Goal: Task Accomplishment & Management: Manage account settings

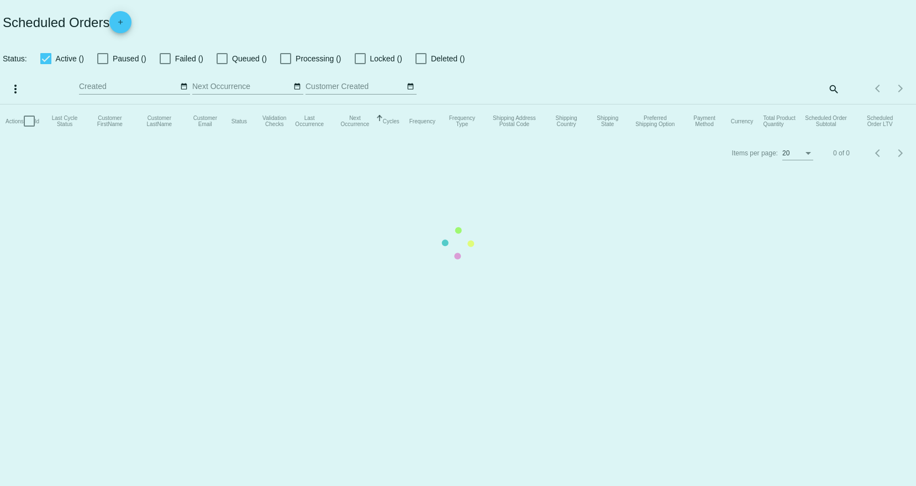
checkbox input "true"
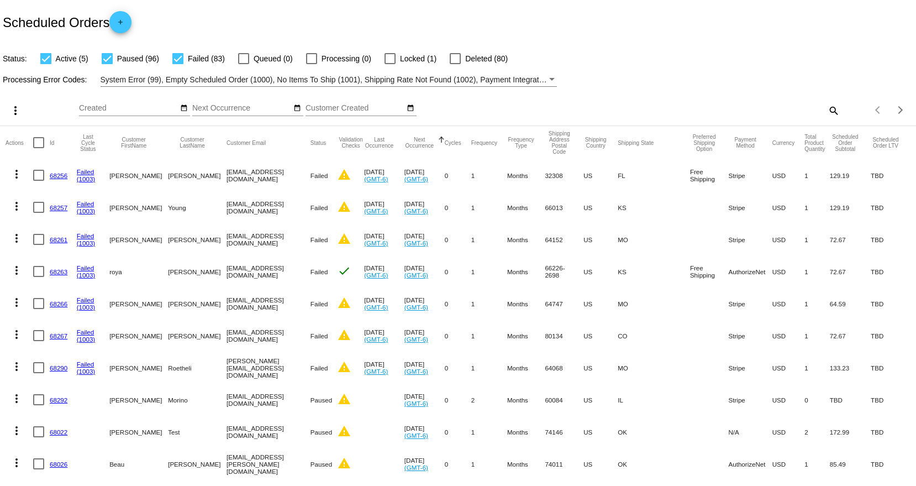
click at [434, 143] on button "Next Occurrence" at bounding box center [419, 142] width 30 height 12
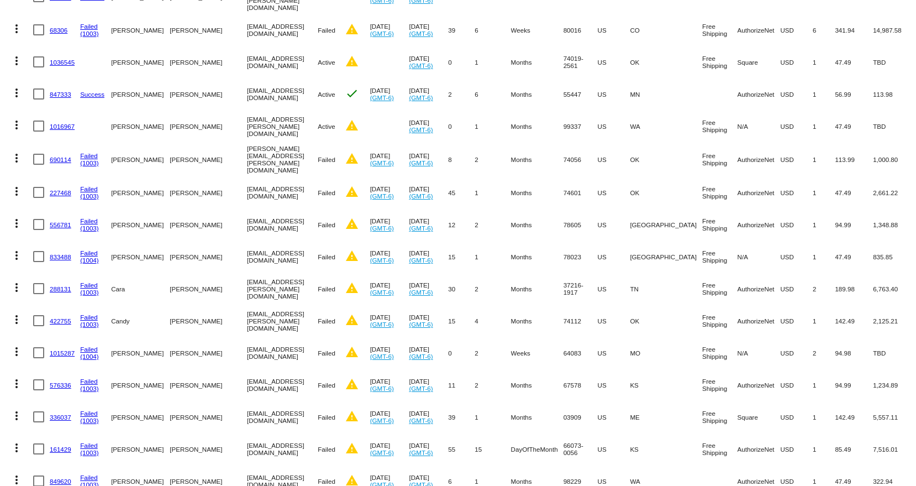
scroll to position [221, 0]
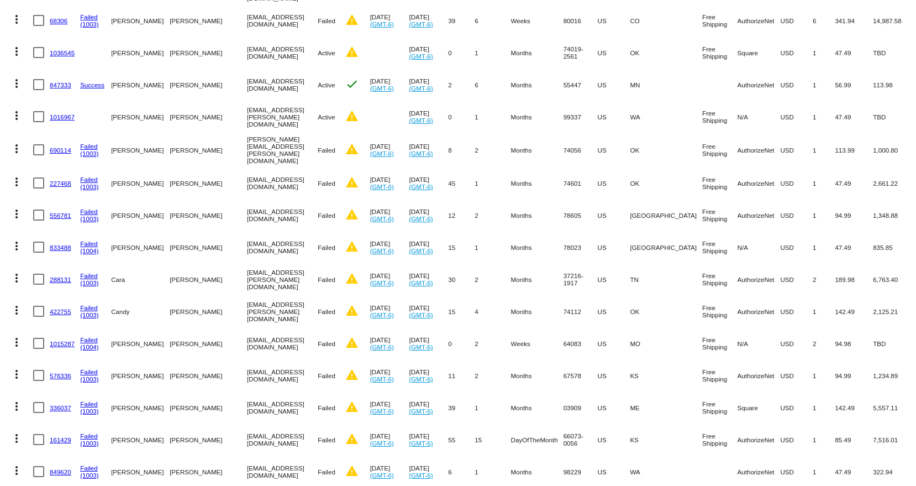
drag, startPoint x: 109, startPoint y: 147, endPoint x: 296, endPoint y: 196, distance: 192.4
click at [323, 199] on mat-cell "Failed" at bounding box center [331, 215] width 27 height 32
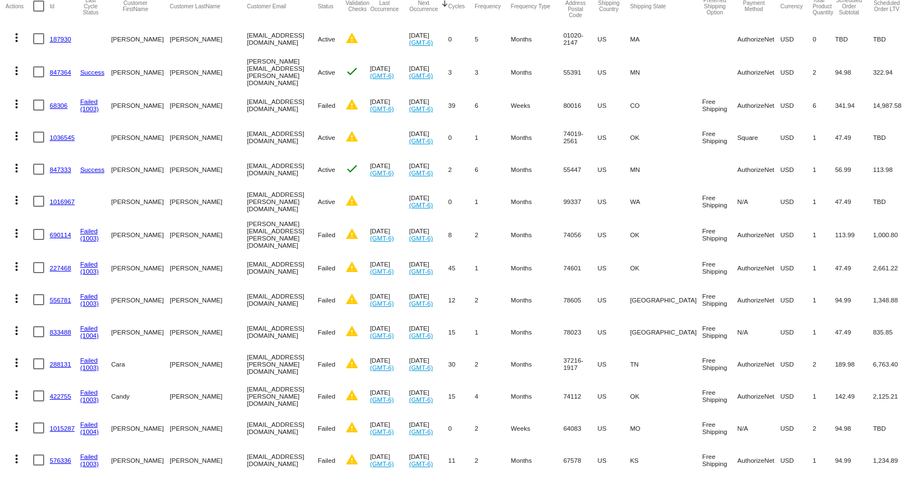
scroll to position [0, 0]
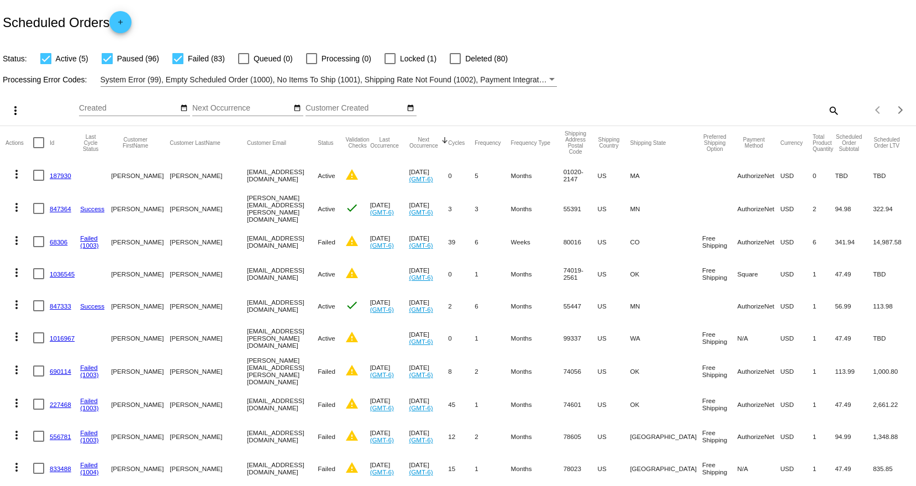
drag, startPoint x: 888, startPoint y: 334, endPoint x: 45, endPoint y: 174, distance: 857.9
copy mat-table "187930 [PERSON_NAME] [EMAIL_ADDRESS][DOMAIN_NAME] Active warning [DATE] (GMT-6)…"
click at [614, 99] on div "more_vert Sep Jan Feb Mar [DATE]" at bounding box center [458, 106] width 916 height 39
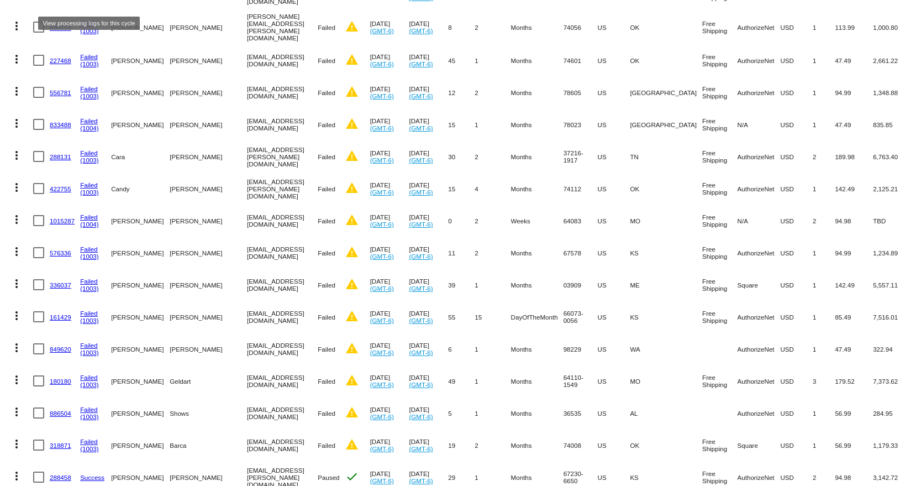
scroll to position [300, 0]
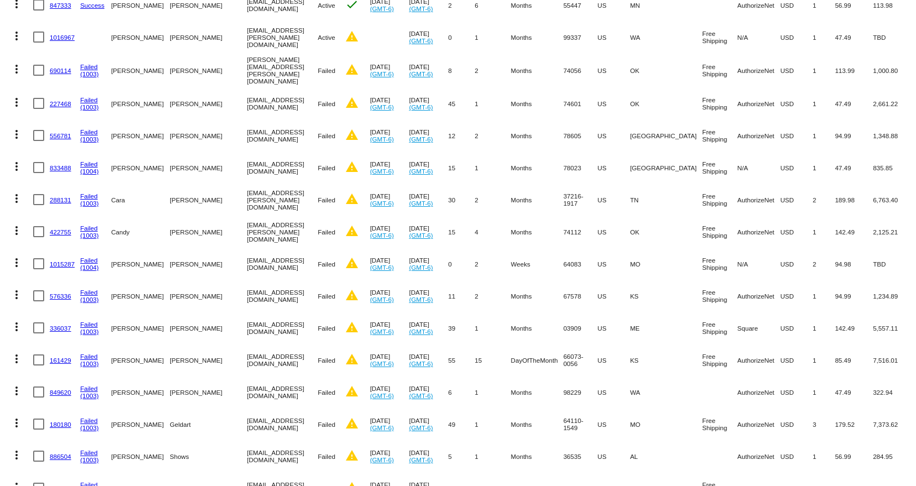
drag, startPoint x: 894, startPoint y: 117, endPoint x: -64, endPoint y: 70, distance: 958.9
click at [0, 70] on html "Scheduled Orders add Status: Active (5) Paused (96) Failed (83) Queued (0) Proc…" at bounding box center [458, 243] width 916 height 486
copy mat-table "690114 Failed (1003) [PERSON_NAME] [PERSON_NAME][EMAIL_ADDRESS][PERSON_NAME][DO…"
click at [208, 219] on mat-cell "[PERSON_NAME]" at bounding box center [208, 231] width 77 height 32
drag, startPoint x: 110, startPoint y: 163, endPoint x: 888, endPoint y: 163, distance: 778.3
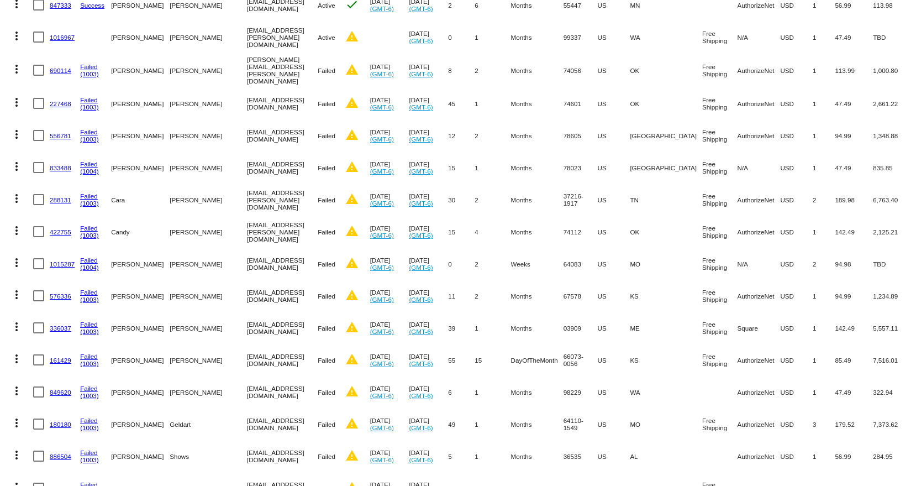
click at [888, 163] on mat-row "more_vert 833488 Failed (1004) [PERSON_NAME] [EMAIL_ADDRESS][DOMAIN_NAME] Faile…" at bounding box center [458, 167] width 905 height 32
click at [52, 164] on link "833488" at bounding box center [61, 167] width 22 height 7
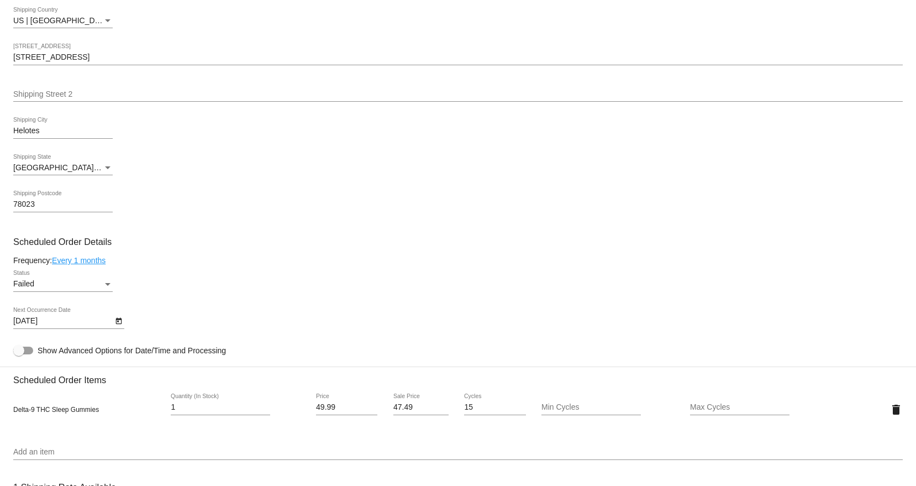
scroll to position [442, 0]
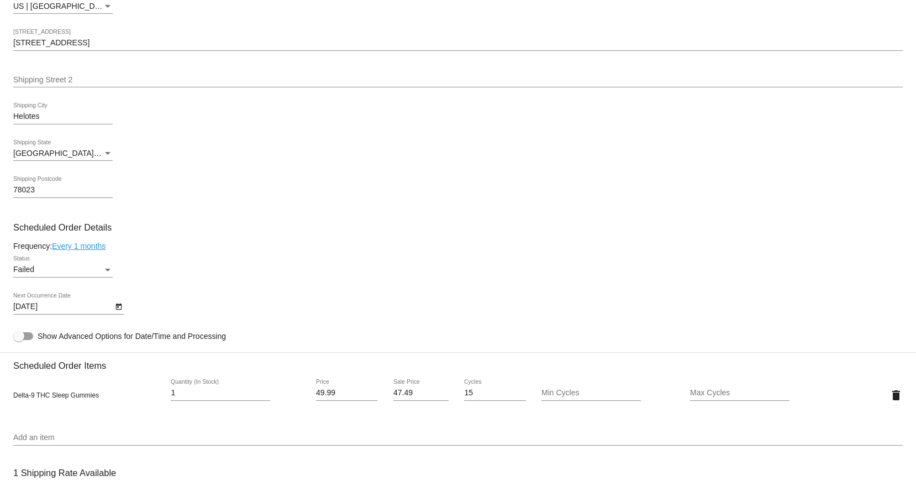
click at [117, 306] on icon "Open calendar" at bounding box center [119, 306] width 8 height 13
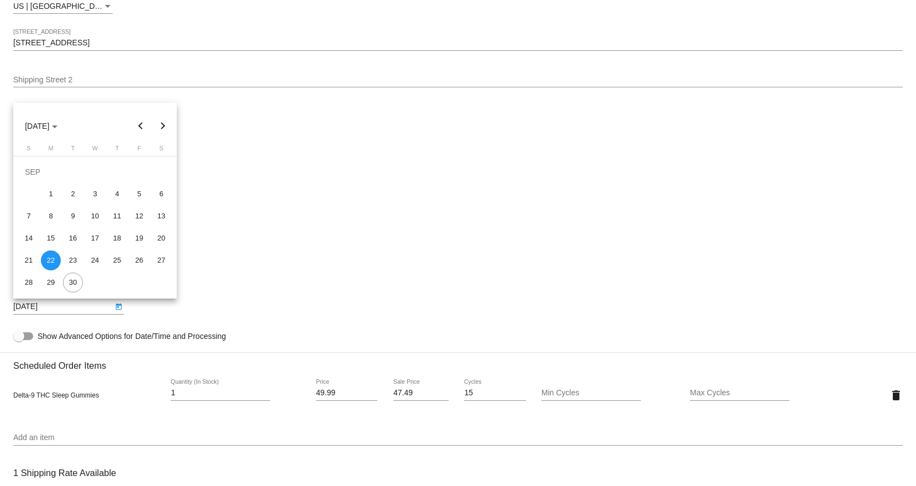
click at [157, 124] on button "Next month" at bounding box center [163, 126] width 22 height 22
click at [98, 193] on div "8" at bounding box center [95, 194] width 20 height 20
type input "[DATE]"
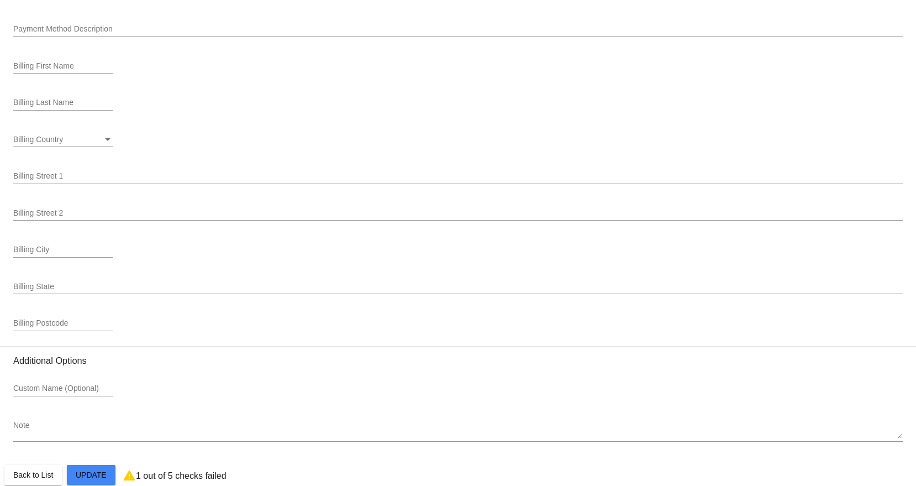
scroll to position [1318, 0]
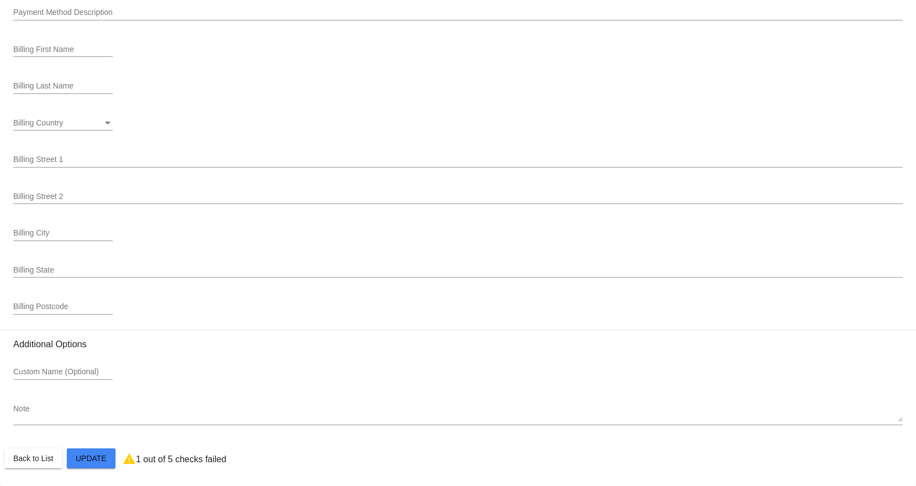
click at [514, 473] on button "Close" at bounding box center [516, 472] width 27 height 11
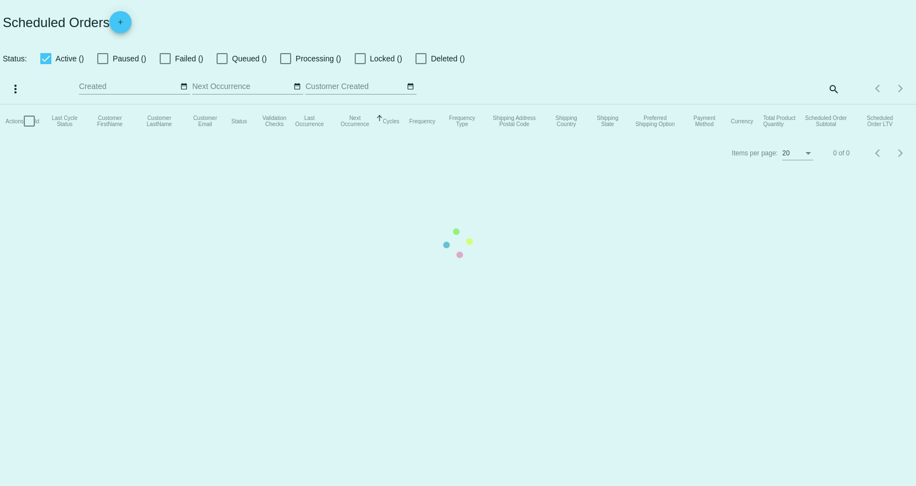
checkbox input "true"
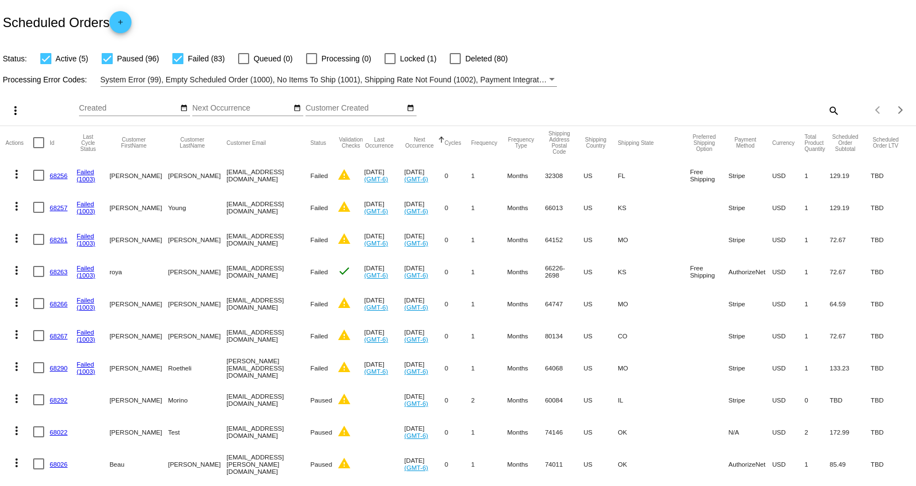
click at [435, 144] on button "Next Occurrence" at bounding box center [419, 142] width 30 height 12
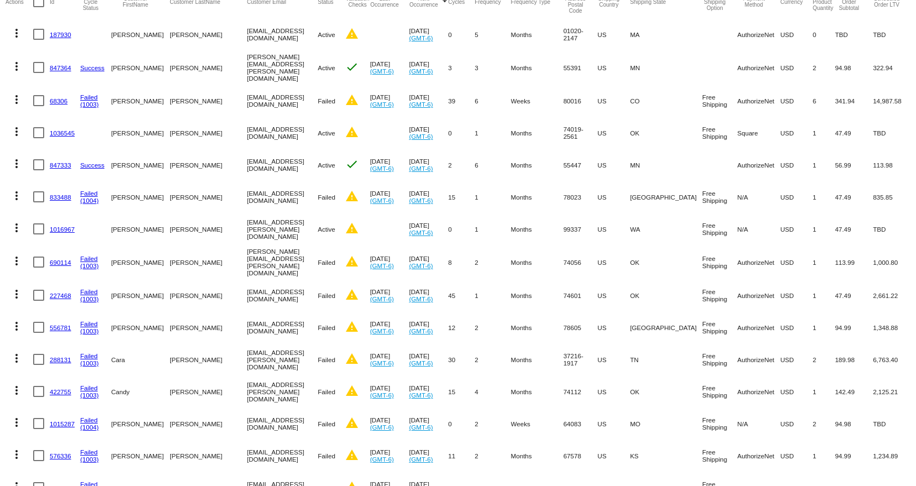
scroll to position [166, 0]
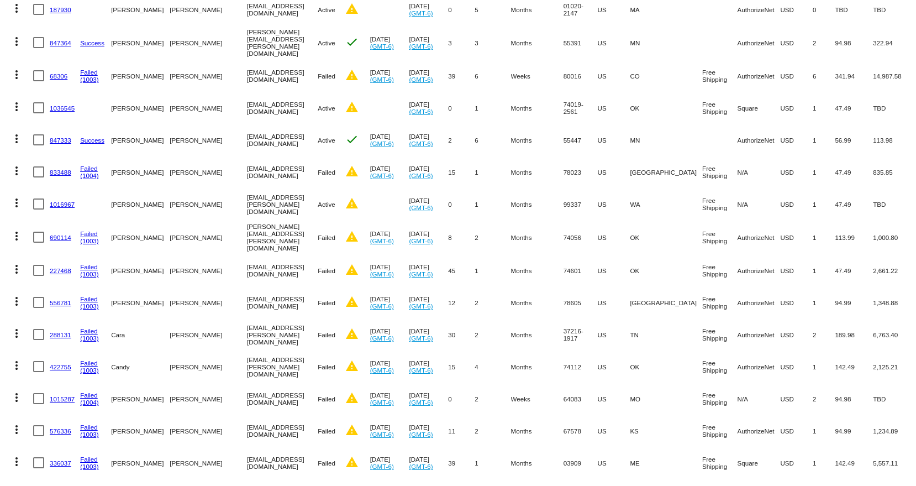
click at [170, 266] on mat-cell "[PERSON_NAME]" at bounding box center [208, 270] width 77 height 32
click at [170, 265] on mat-cell "[PERSON_NAME]" at bounding box center [208, 270] width 77 height 32
click at [59, 267] on link "227468" at bounding box center [61, 270] width 22 height 7
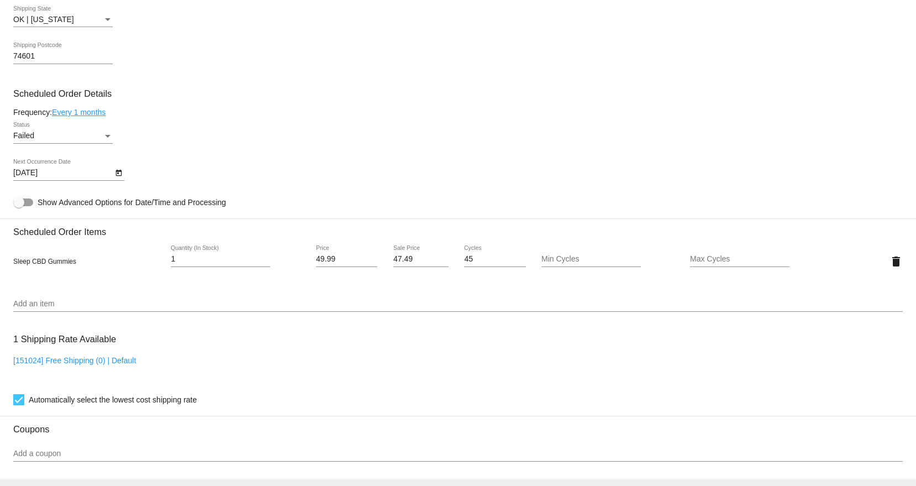
scroll to position [608, 0]
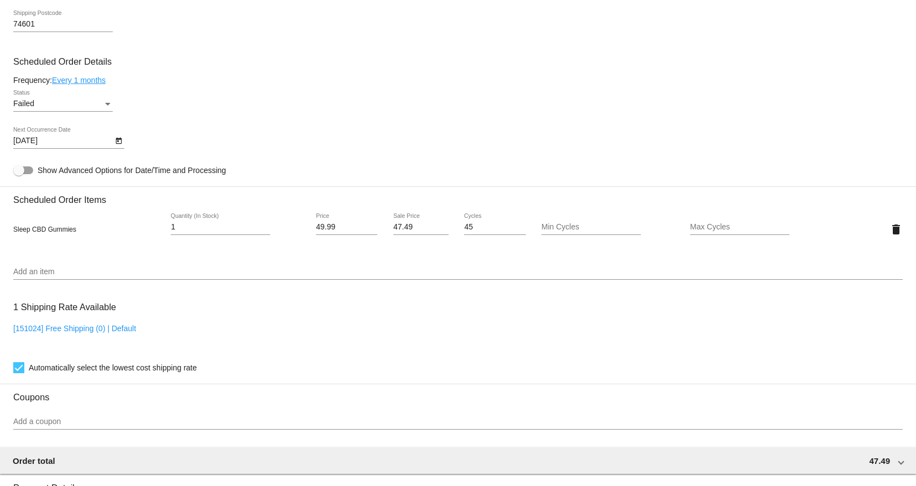
click at [119, 141] on icon "Open calendar" at bounding box center [119, 140] width 8 height 13
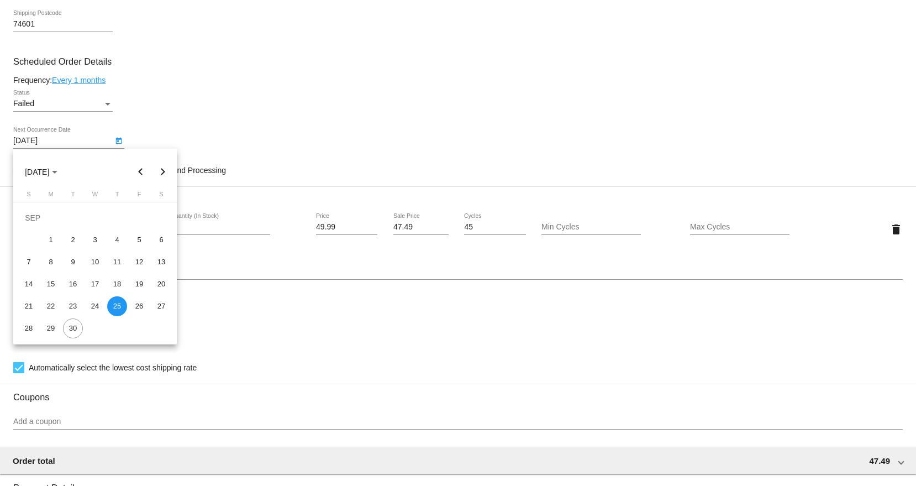
click at [163, 170] on button "Next month" at bounding box center [163, 172] width 22 height 22
click at [120, 306] on div "30" at bounding box center [117, 306] width 20 height 20
type input "[DATE]"
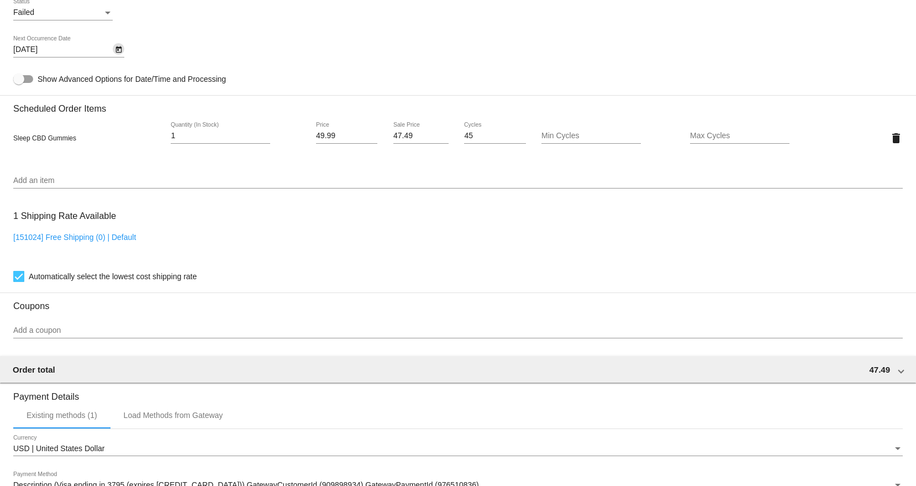
scroll to position [877, 0]
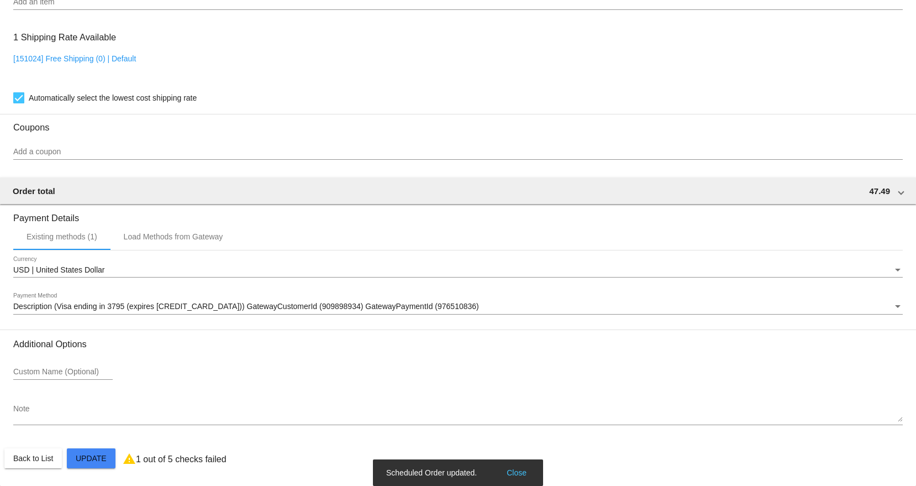
click at [526, 470] on button "Close" at bounding box center [516, 472] width 27 height 11
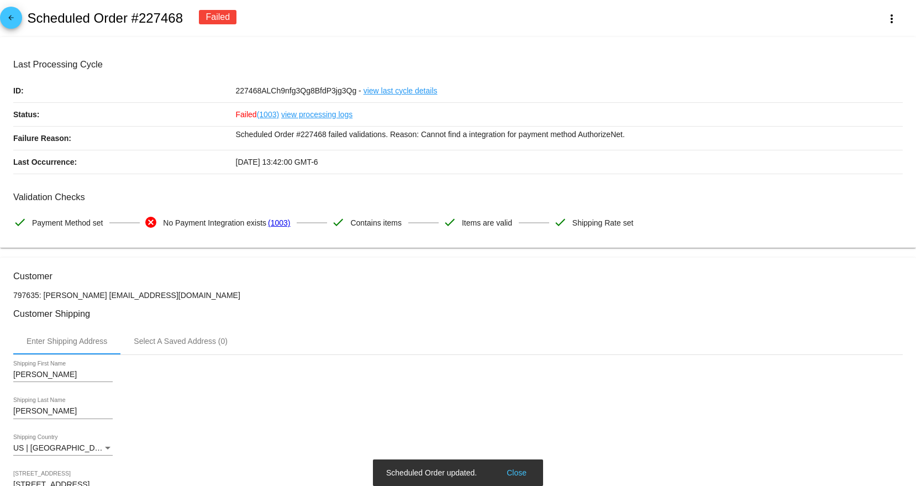
scroll to position [0, 0]
click at [14, 22] on mat-icon "arrow_back" at bounding box center [10, 20] width 13 height 13
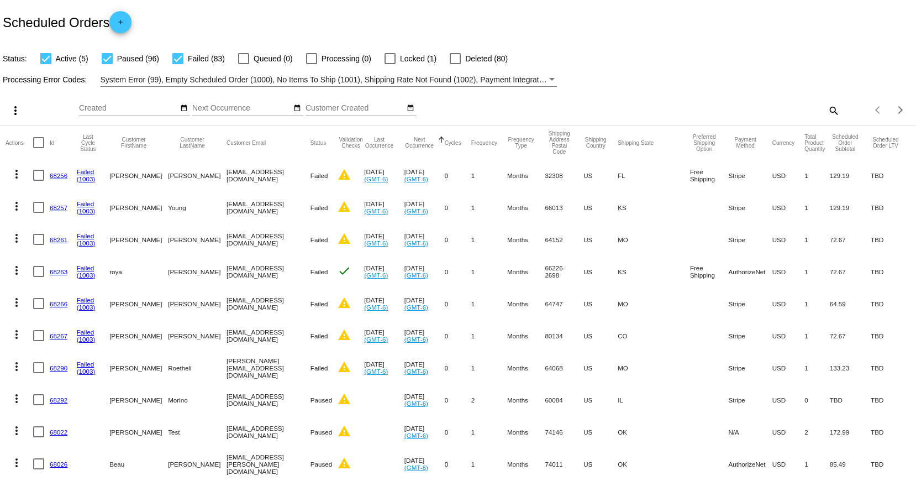
click at [608, 78] on div "Processing Error Codes: System Error (99), Empty Scheduled Order (1000), No Ite…" at bounding box center [458, 76] width 916 height 22
click at [435, 139] on button "Next Occurrence" at bounding box center [419, 142] width 30 height 12
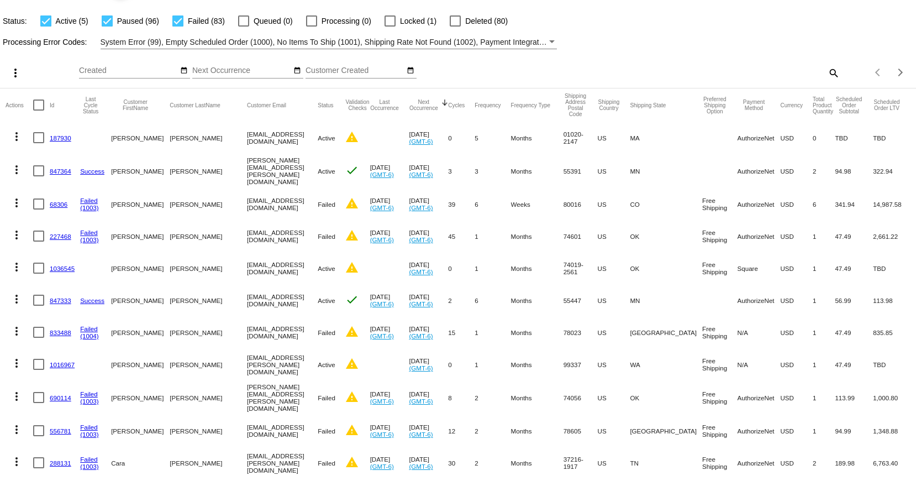
scroll to position [55, 0]
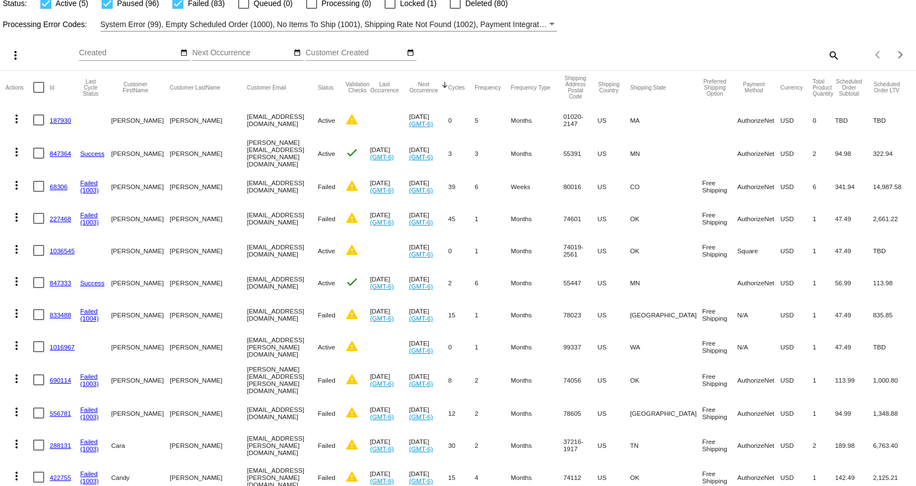
click at [181, 374] on mat-cell "[PERSON_NAME]" at bounding box center [208, 379] width 77 height 34
click at [247, 375] on mat-cell "[PERSON_NAME][EMAIL_ADDRESS][PERSON_NAME][DOMAIN_NAME]" at bounding box center [282, 379] width 71 height 34
copy mat-cell "[PERSON_NAME][EMAIL_ADDRESS][PERSON_NAME][DOMAIN_NAME]"
